Goal: Transaction & Acquisition: Download file/media

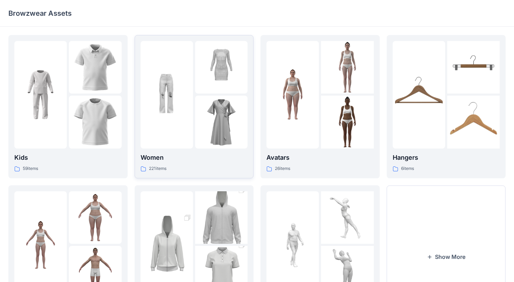
click at [198, 170] on div "221 items" at bounding box center [194, 168] width 107 height 7
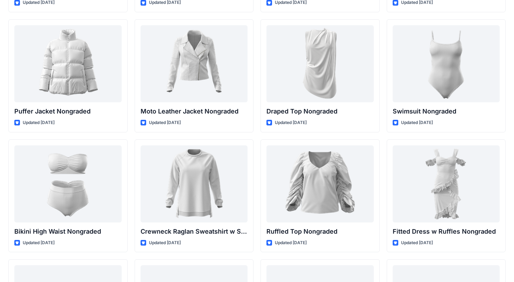
scroll to position [5055, 0]
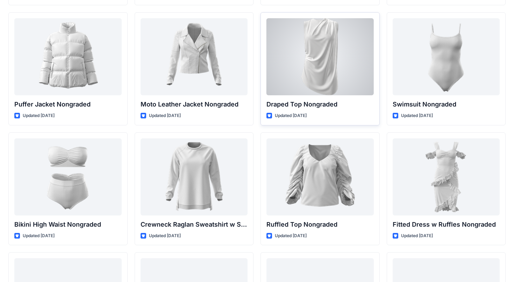
click at [337, 57] on div at bounding box center [320, 56] width 107 height 77
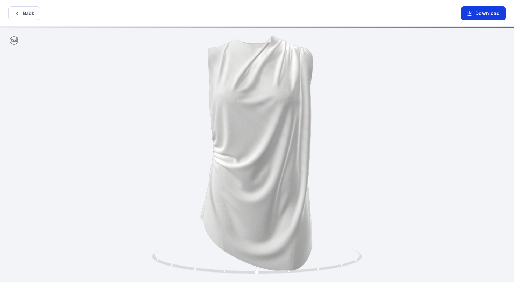
click at [349, 15] on button "Download" at bounding box center [483, 13] width 45 height 14
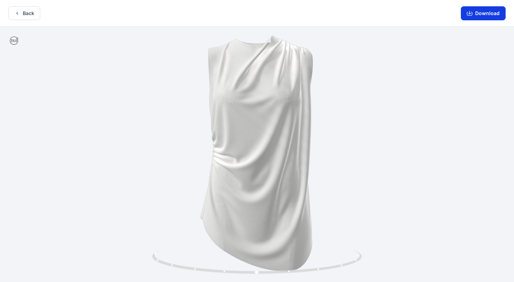
click at [349, 17] on button "Download" at bounding box center [483, 13] width 45 height 14
